Goal: Task Accomplishment & Management: Use online tool/utility

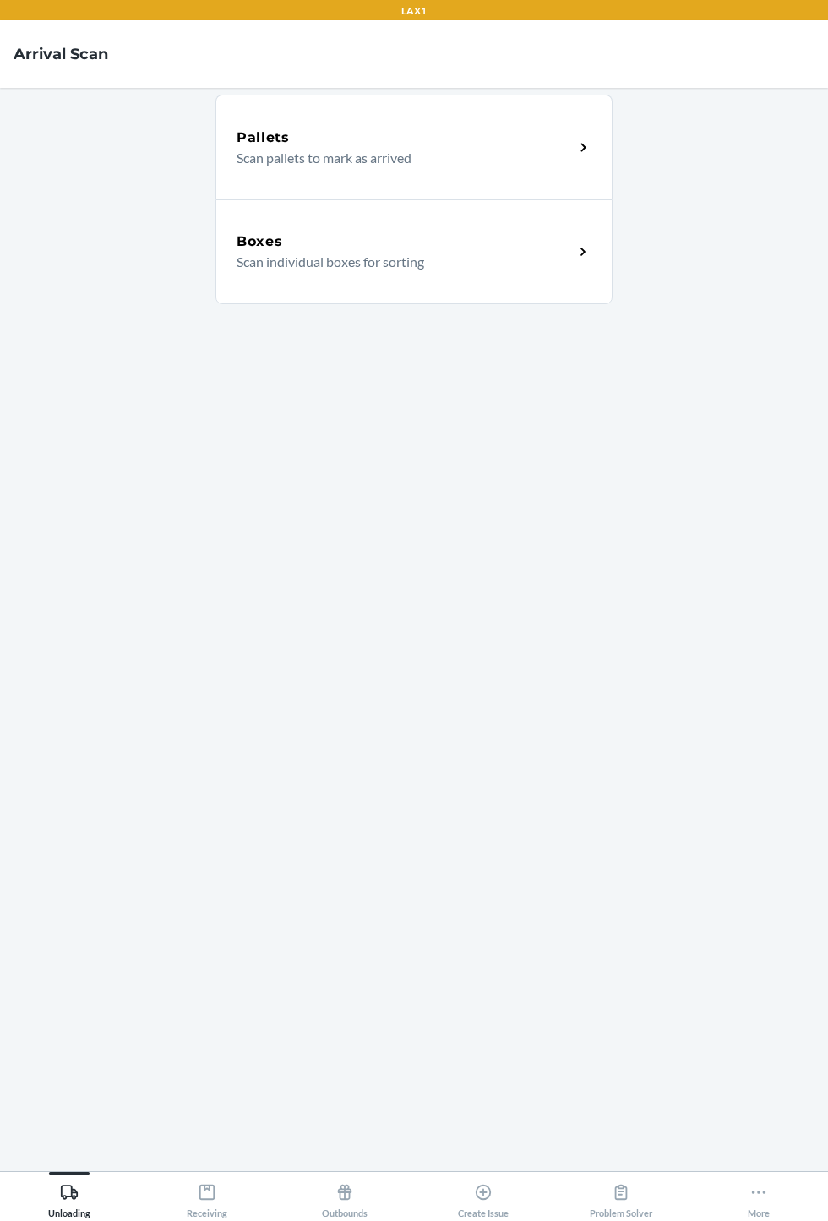
scroll to position [108, 0]
click at [196, 1210] on div "Receiving" at bounding box center [207, 1198] width 41 height 42
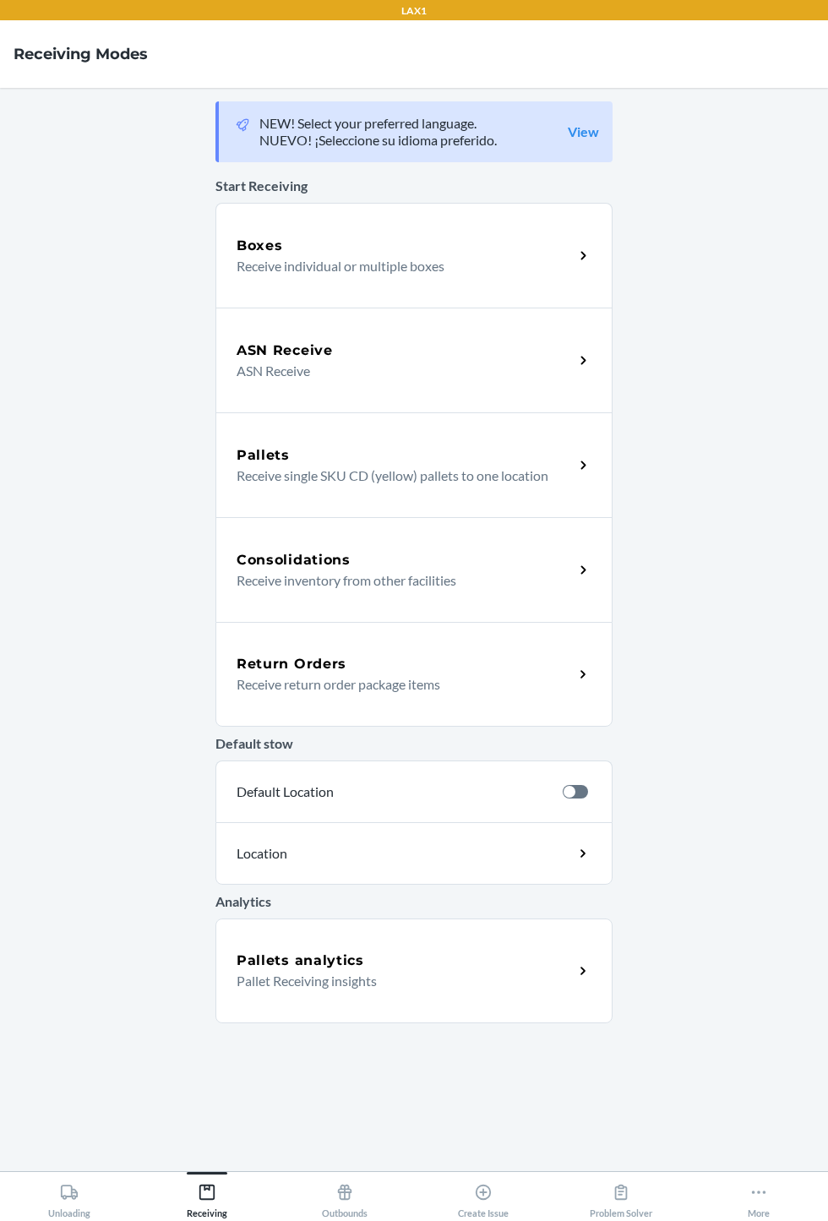
click at [447, 256] on p "Receive individual or multiple boxes" at bounding box center [399, 266] width 324 height 20
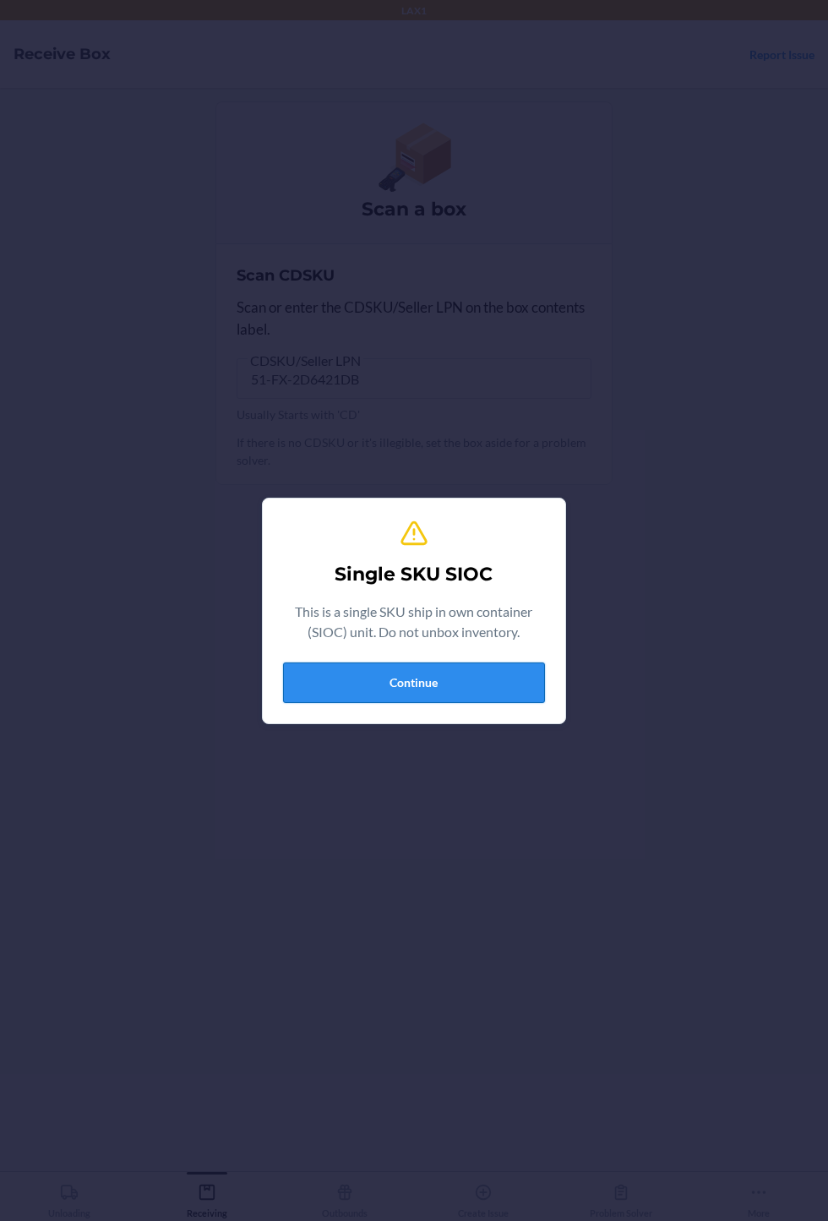
click at [410, 697] on button "Continue" at bounding box center [414, 683] width 262 height 41
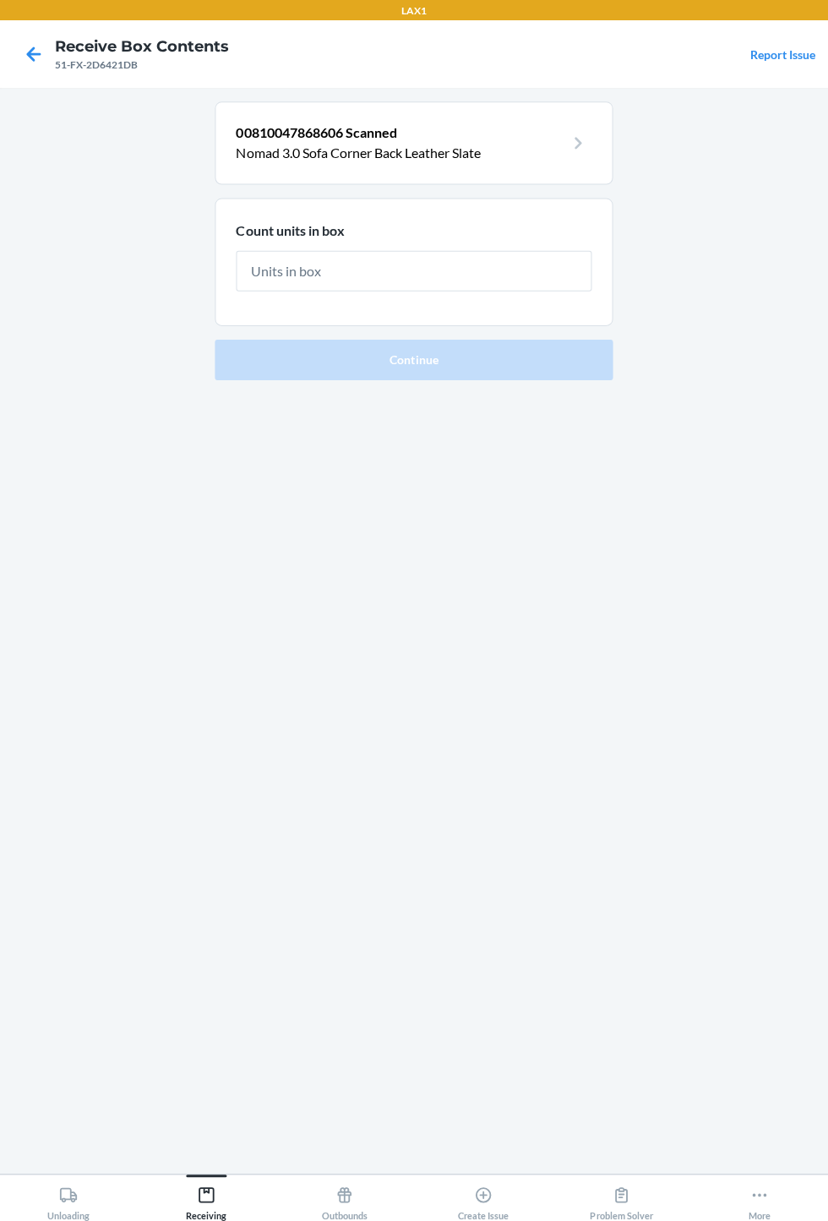
scroll to position [96, 0]
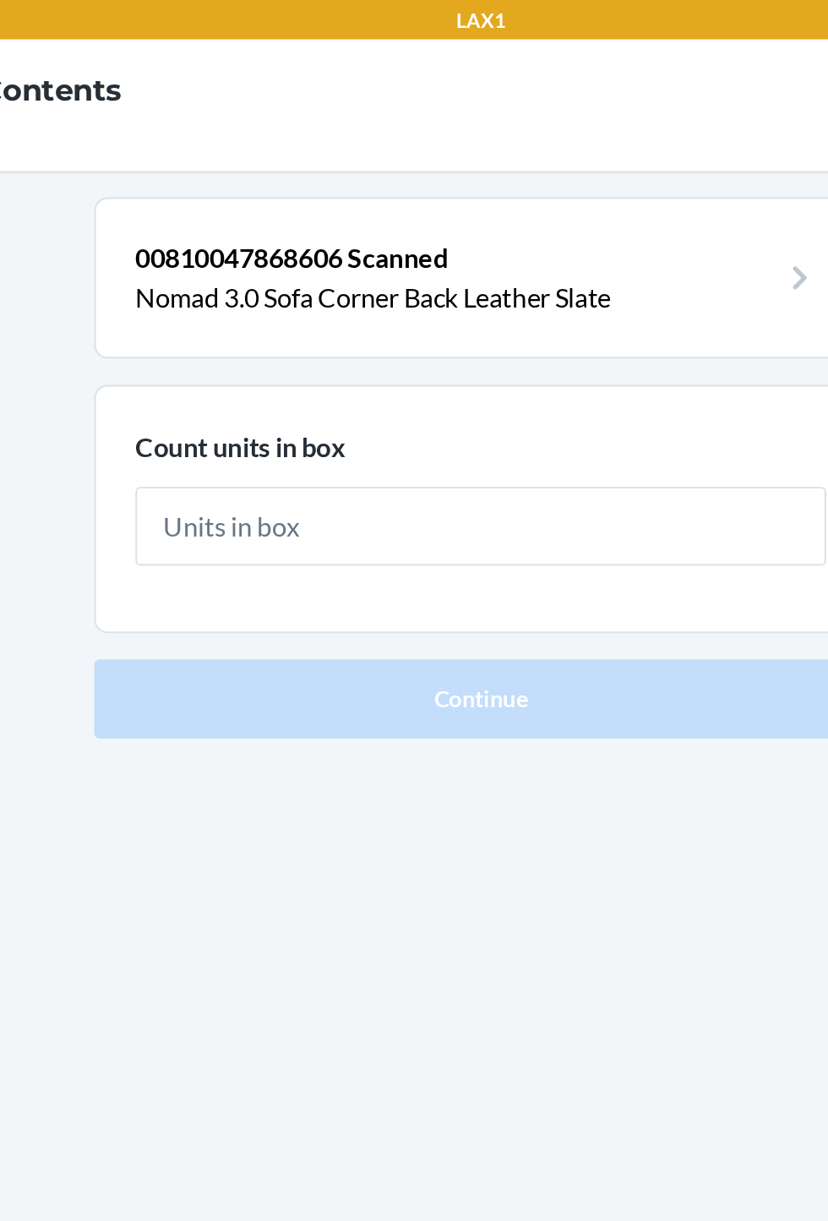
type input "1"
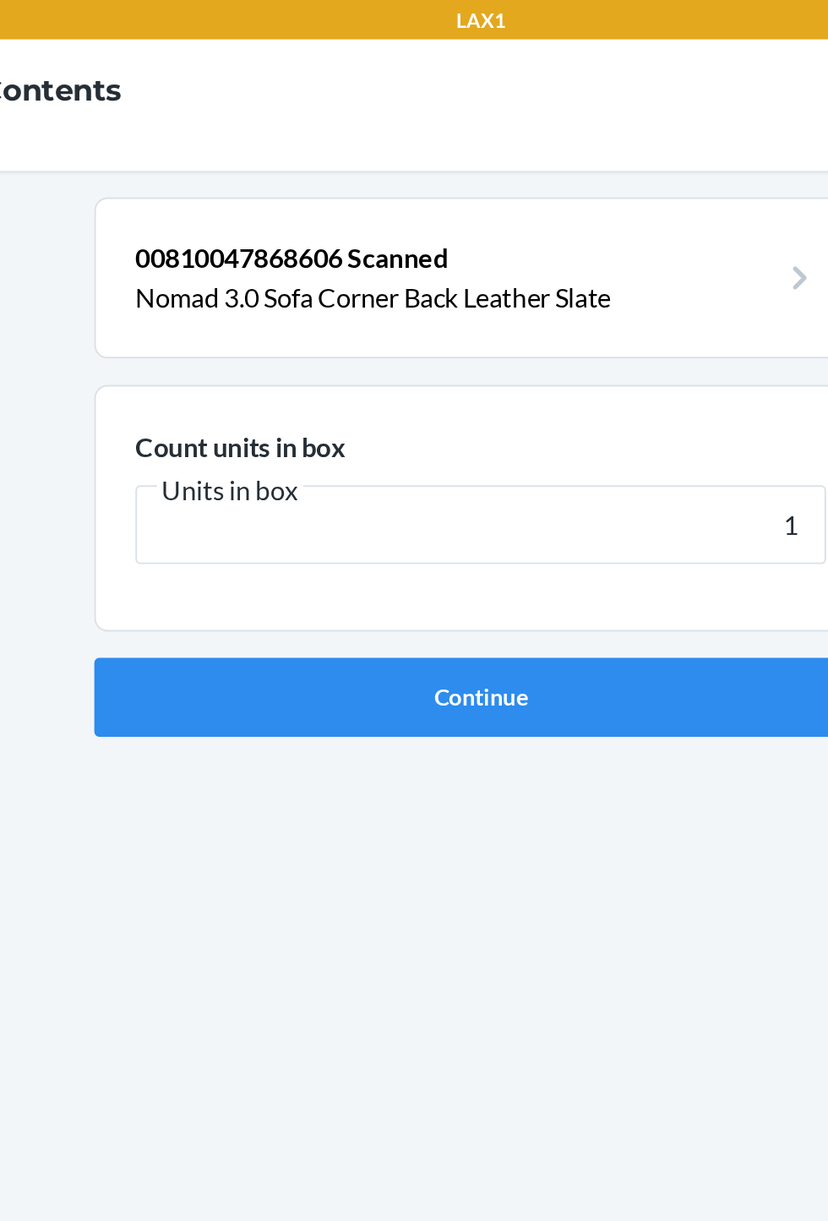
click button "Continue" at bounding box center [414, 358] width 397 height 41
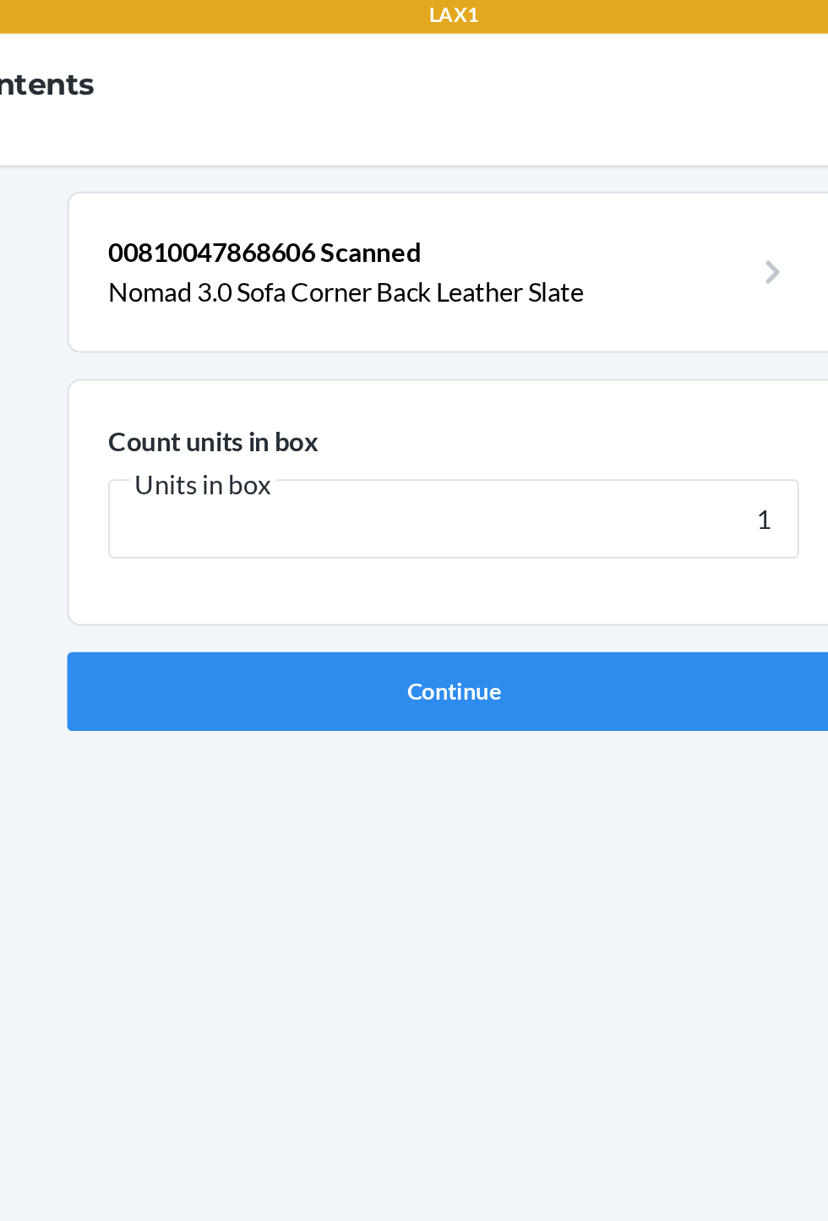
click button "Continue" at bounding box center [414, 358] width 397 height 41
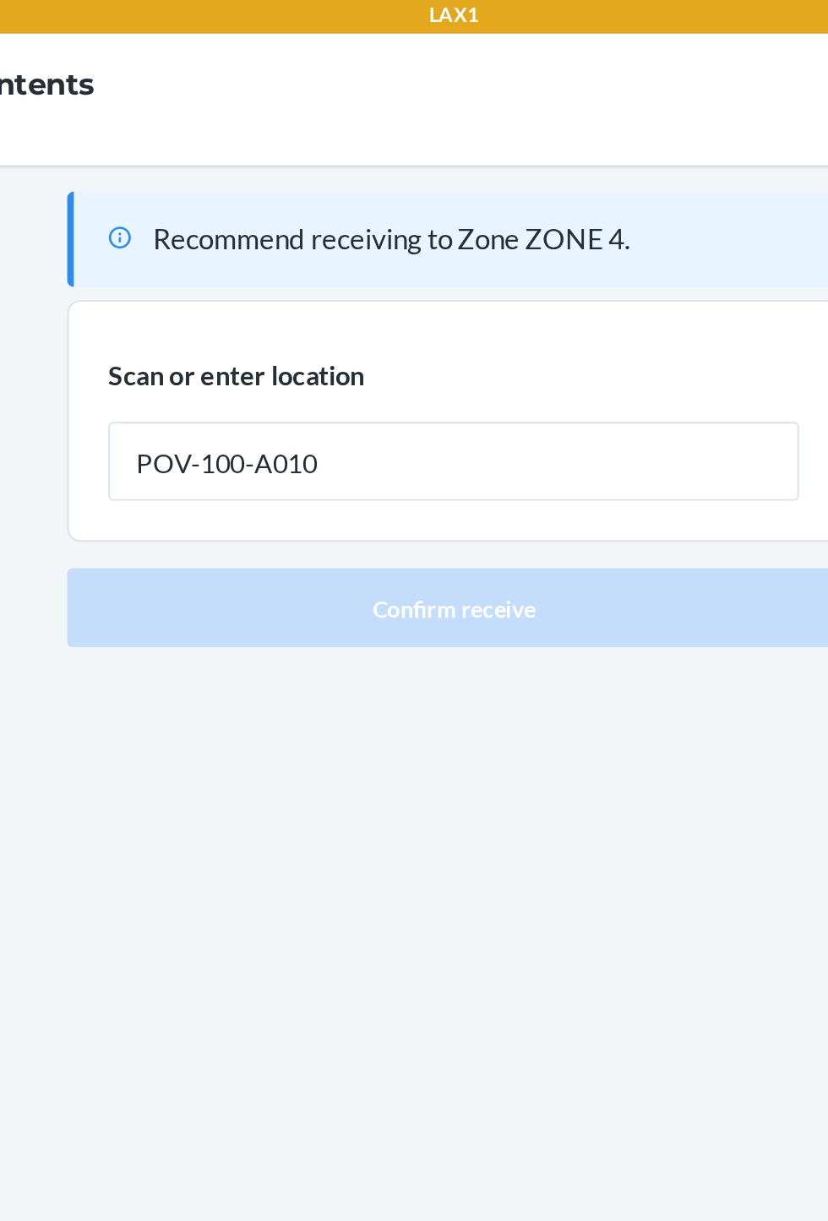
type input "POV-100-A010"
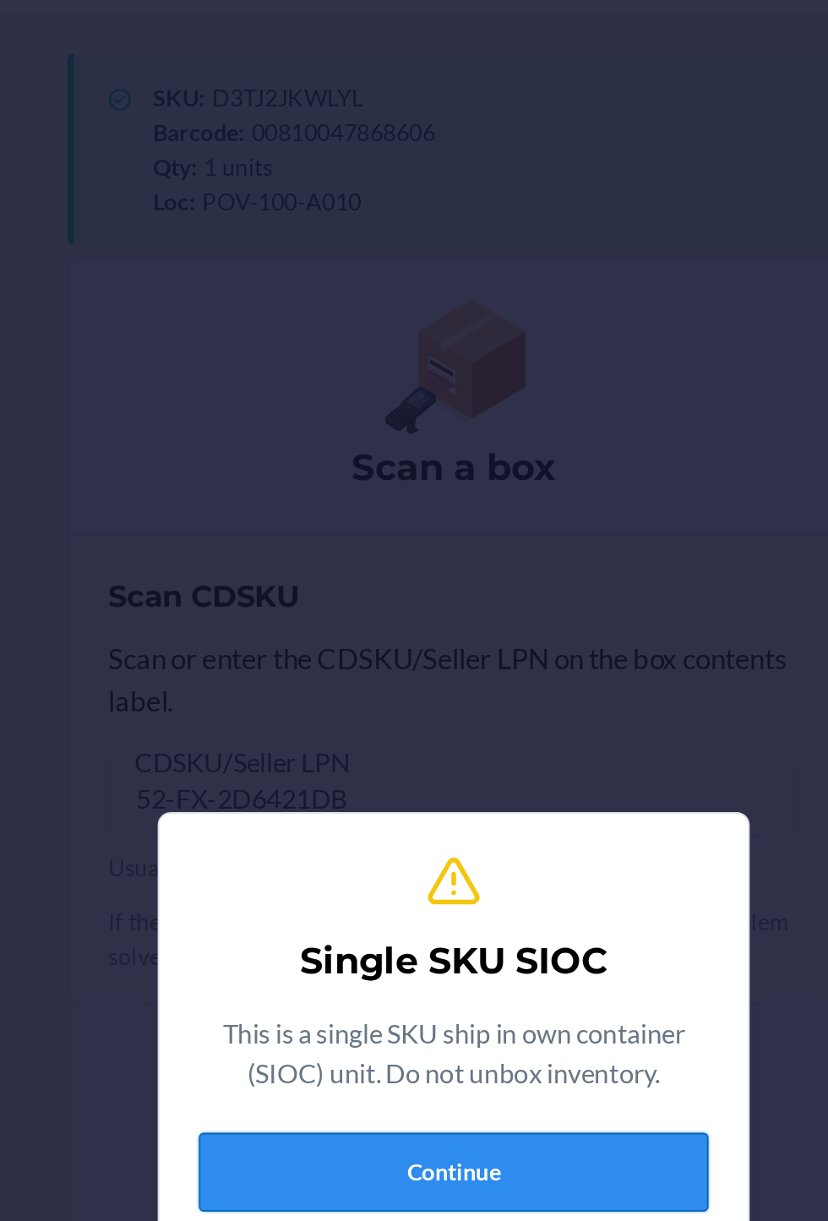
click at [446, 703] on button "Continue" at bounding box center [414, 683] width 262 height 41
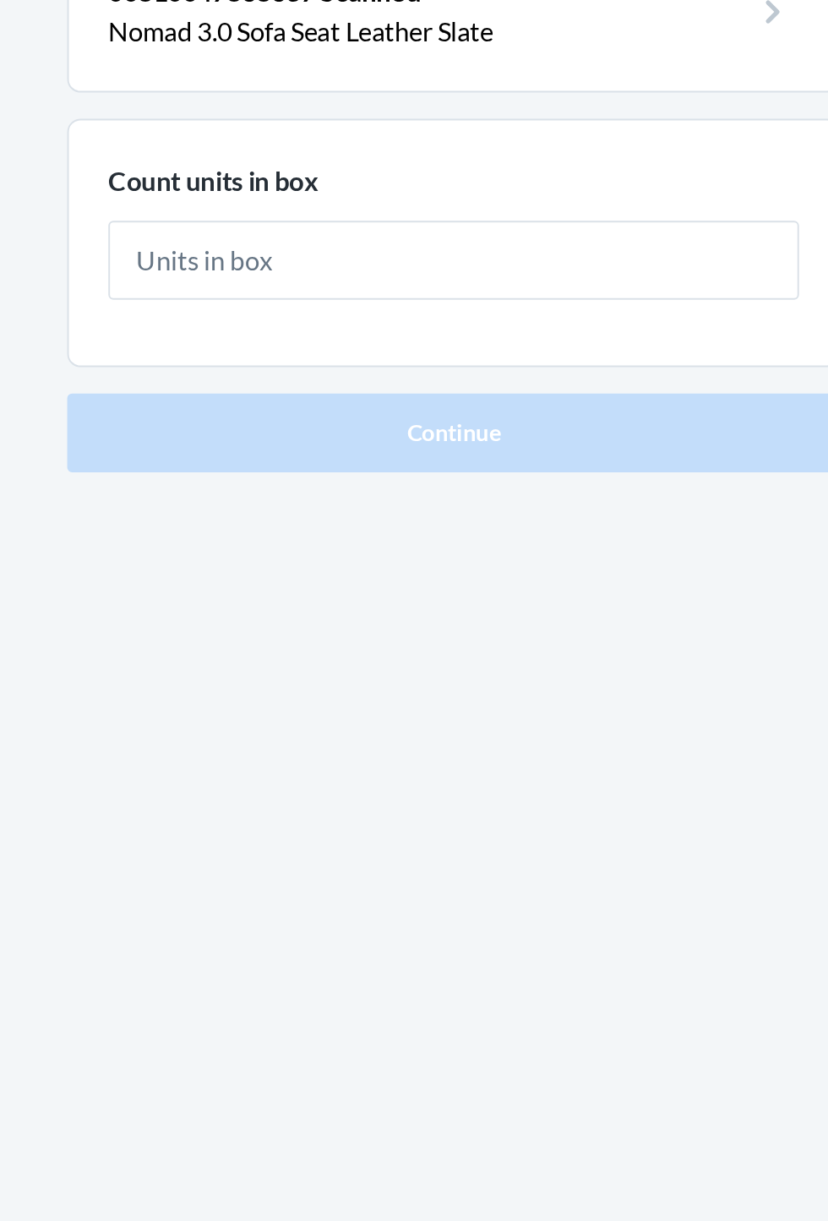
type input "1"
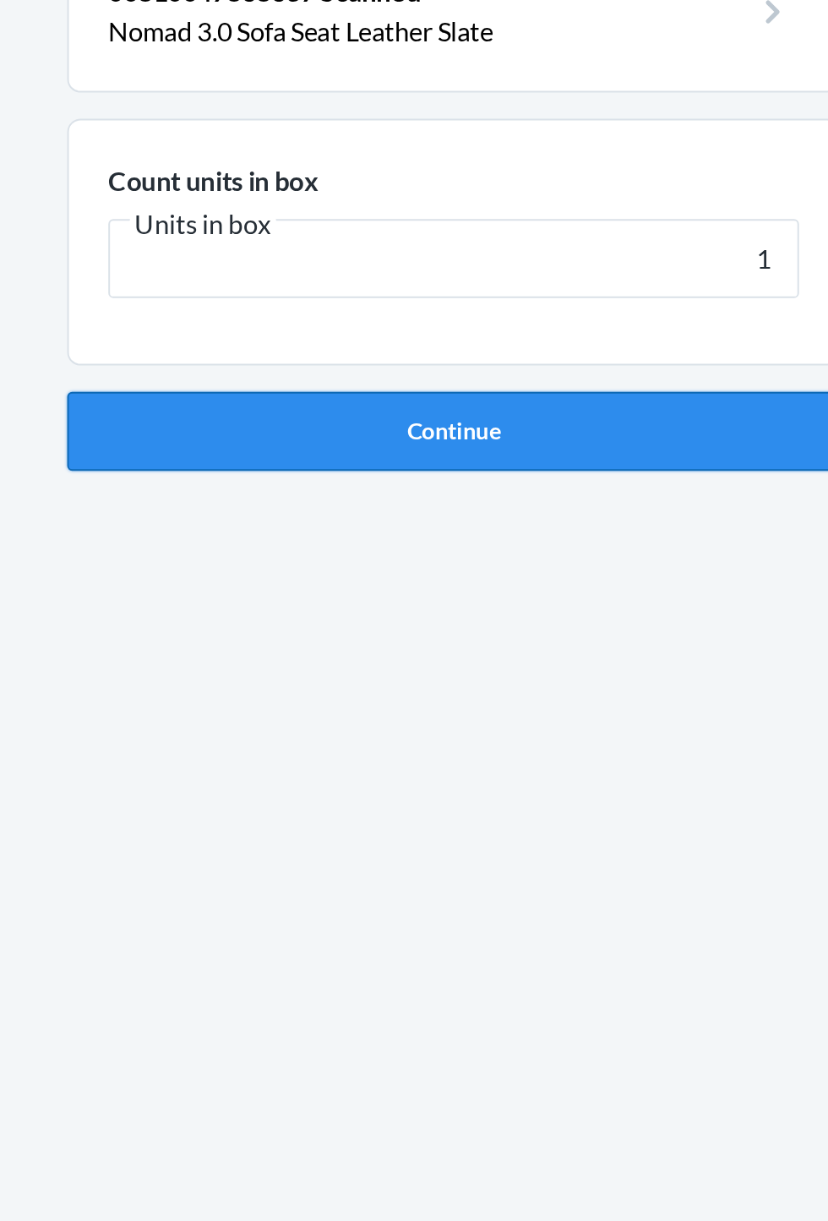
click at [473, 350] on button "Continue" at bounding box center [414, 358] width 397 height 41
